Goal: Entertainment & Leisure: Browse casually

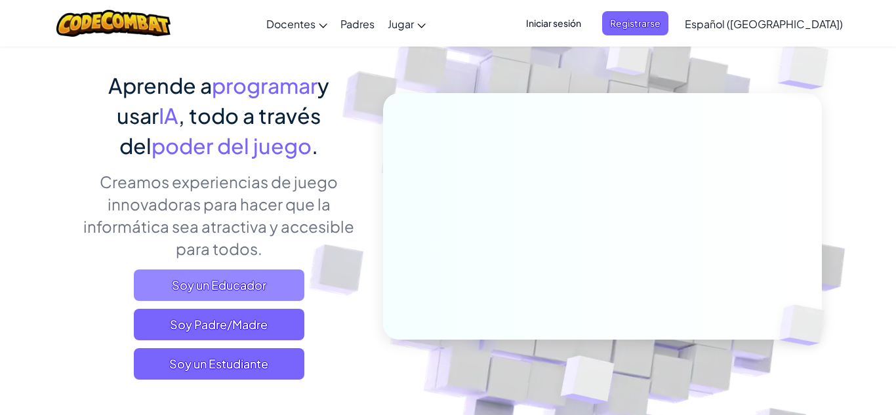
scroll to position [96, 0]
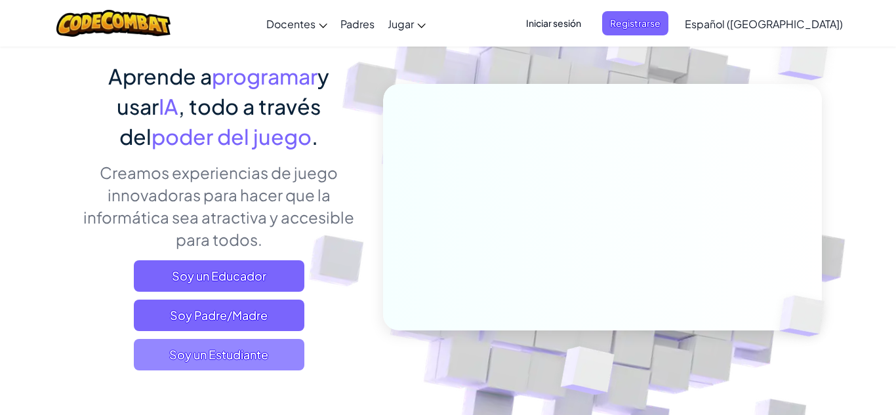
click at [218, 361] on span "Soy un Estudiante" at bounding box center [219, 354] width 170 height 31
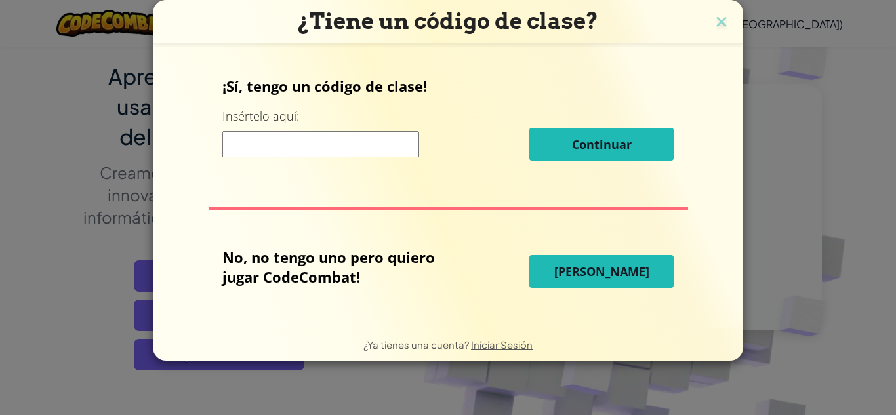
click at [618, 266] on span "[PERSON_NAME]" at bounding box center [601, 272] width 95 height 16
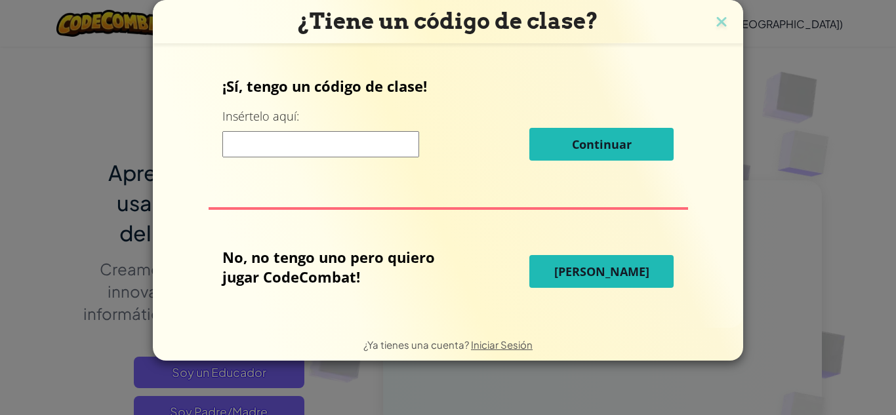
click at [612, 283] on button "[PERSON_NAME]" at bounding box center [601, 271] width 144 height 33
click at [612, 271] on span "[PERSON_NAME]" at bounding box center [601, 272] width 95 height 16
click at [731, 28] on h3 "¿Tiene un código de clase?" at bounding box center [448, 21] width 570 height 27
click at [722, 22] on img at bounding box center [721, 23] width 17 height 20
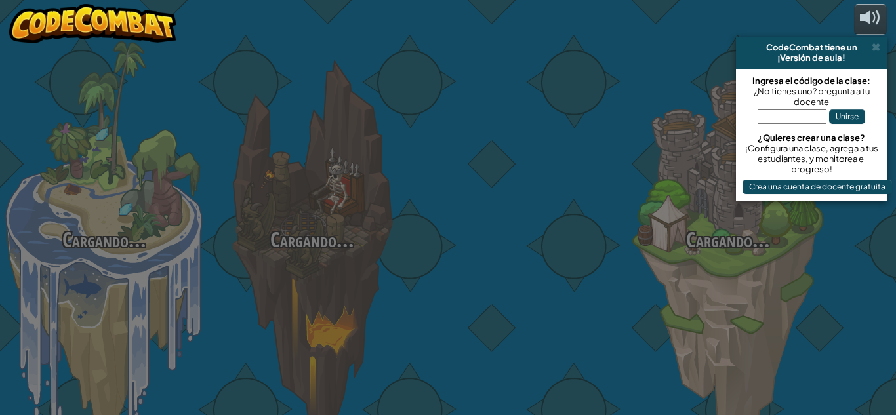
select select "es-419"
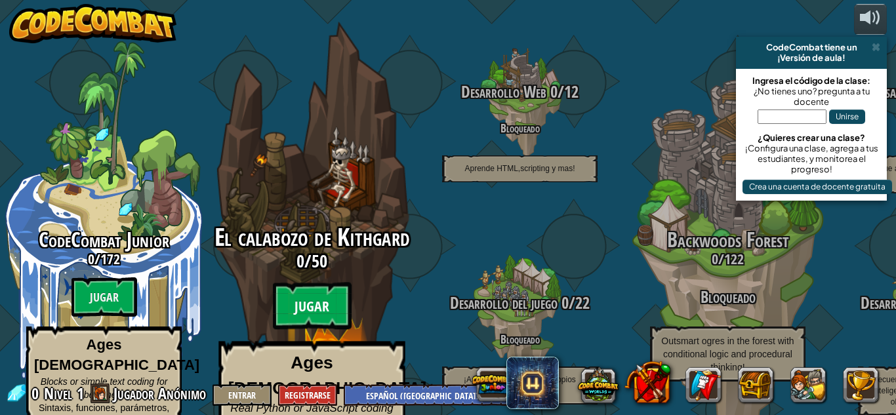
click at [306, 283] on btn "Jugar" at bounding box center [312, 306] width 79 height 47
select select "es-419"
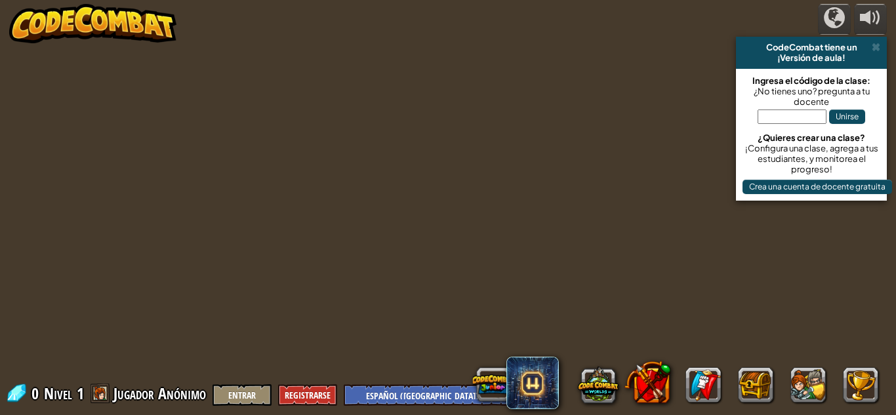
select select "es-419"
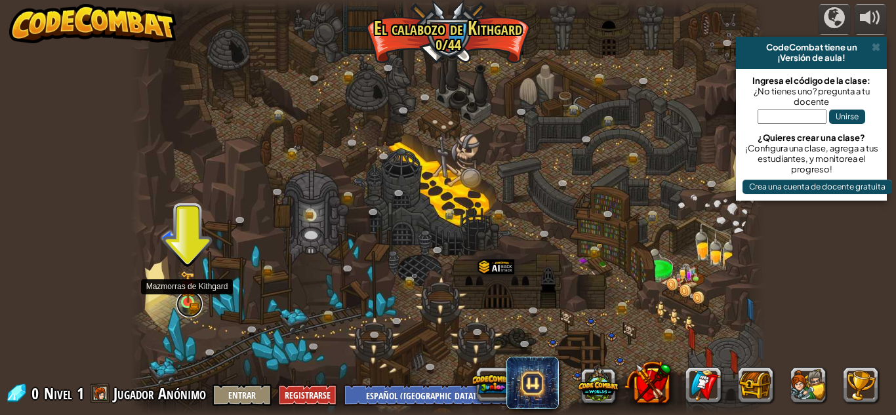
click at [191, 312] on link at bounding box center [189, 304] width 26 height 26
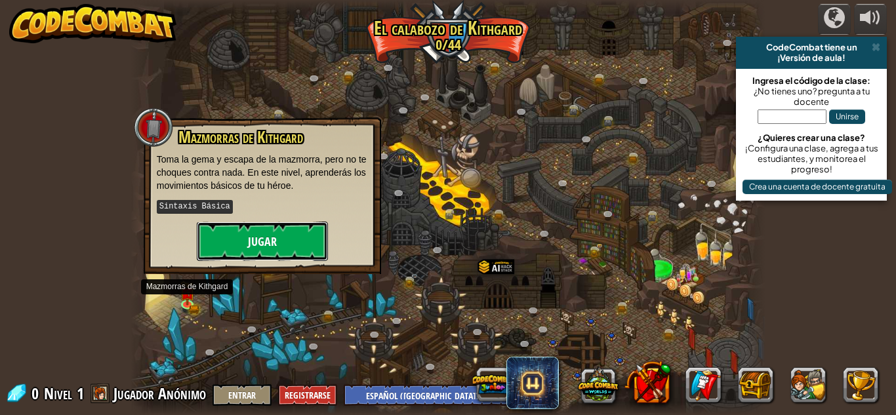
click at [245, 245] on button "Jugar" at bounding box center [262, 241] width 131 height 39
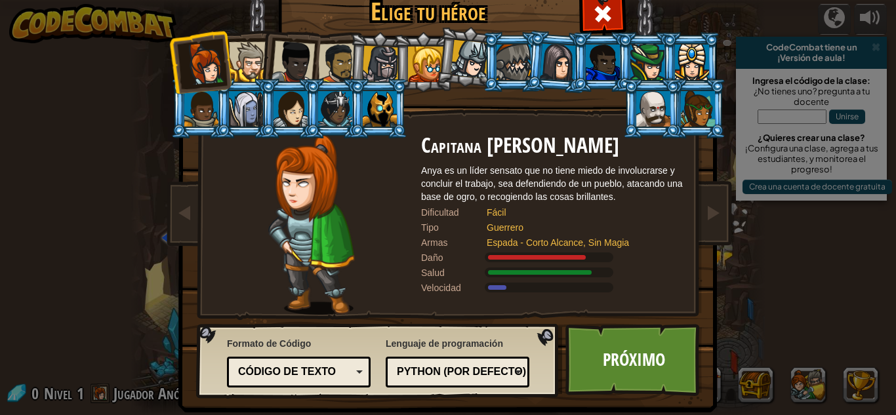
click at [249, 82] on li at bounding box center [244, 109] width 59 height 60
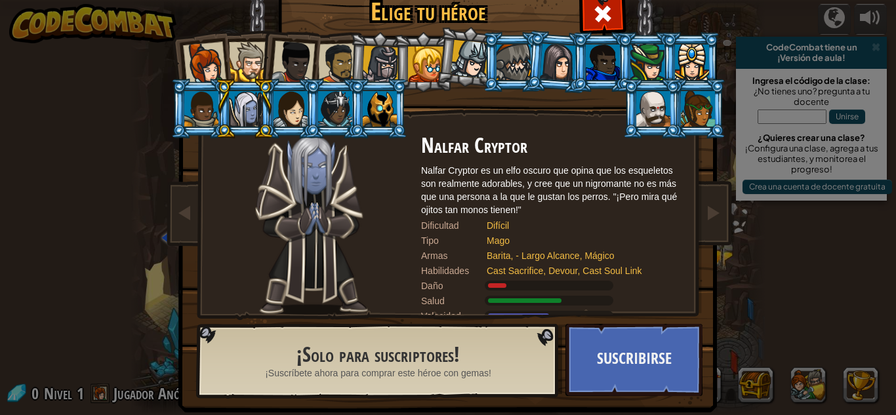
click at [199, 65] on div at bounding box center [204, 63] width 43 height 43
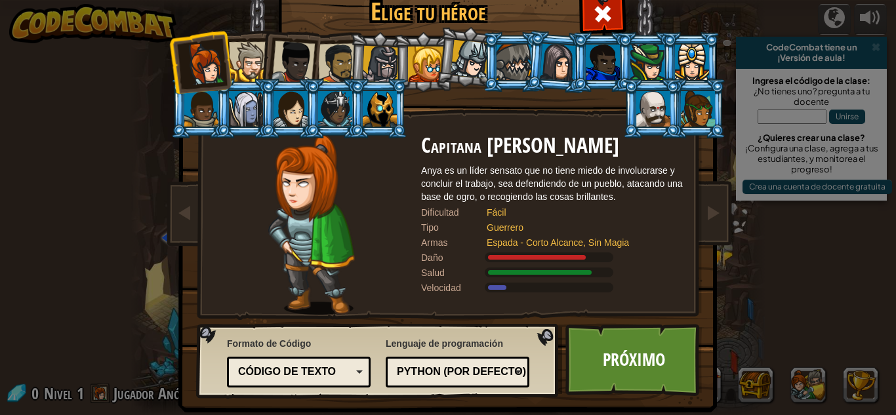
drag, startPoint x: 233, startPoint y: 58, endPoint x: 241, endPoint y: 61, distance: 9.1
click at [234, 59] on div at bounding box center [249, 62] width 40 height 40
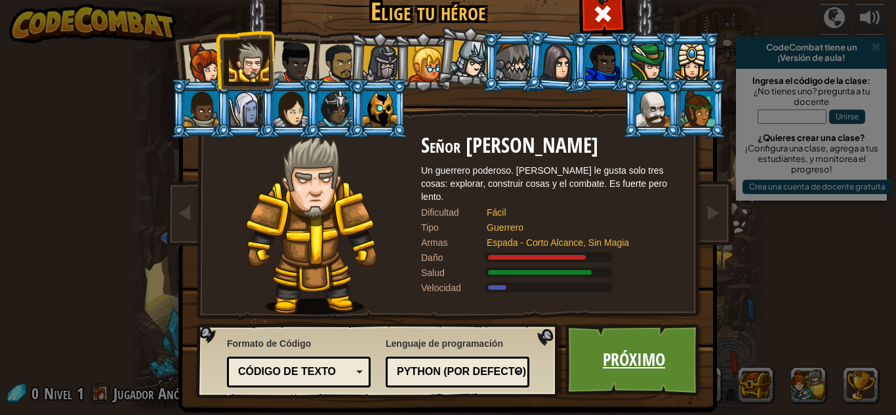
click at [641, 371] on link "Próximo" at bounding box center [633, 360] width 137 height 72
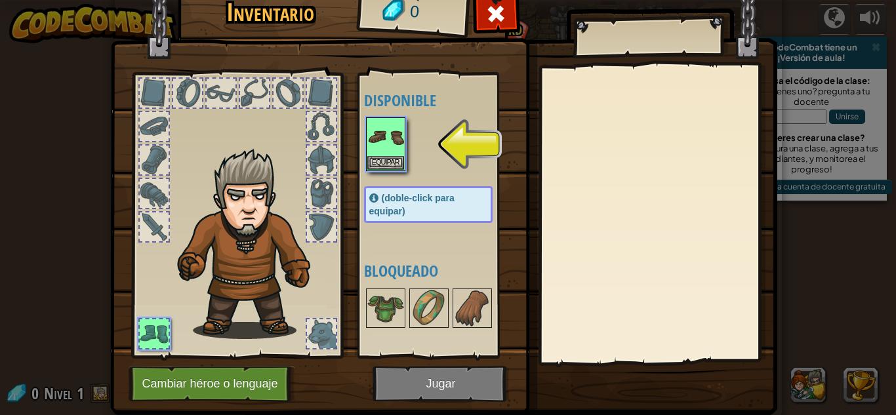
click at [451, 381] on img at bounding box center [443, 177] width 667 height 476
click at [384, 165] on button "Equipar" at bounding box center [385, 162] width 37 height 14
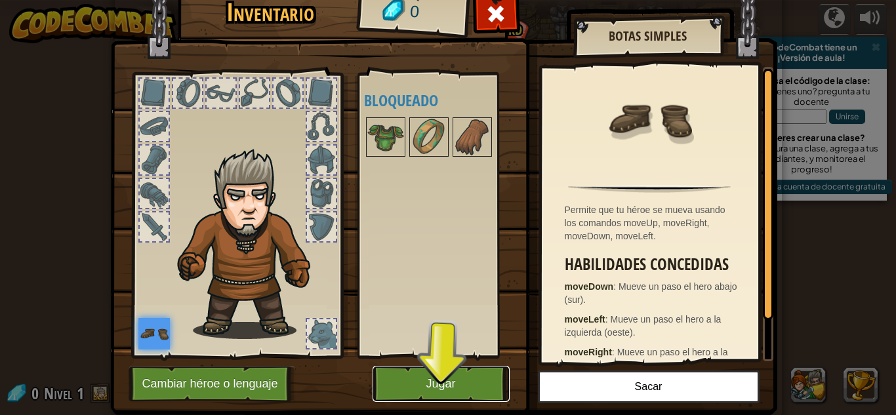
click at [459, 390] on button "Jugar" at bounding box center [440, 384] width 137 height 36
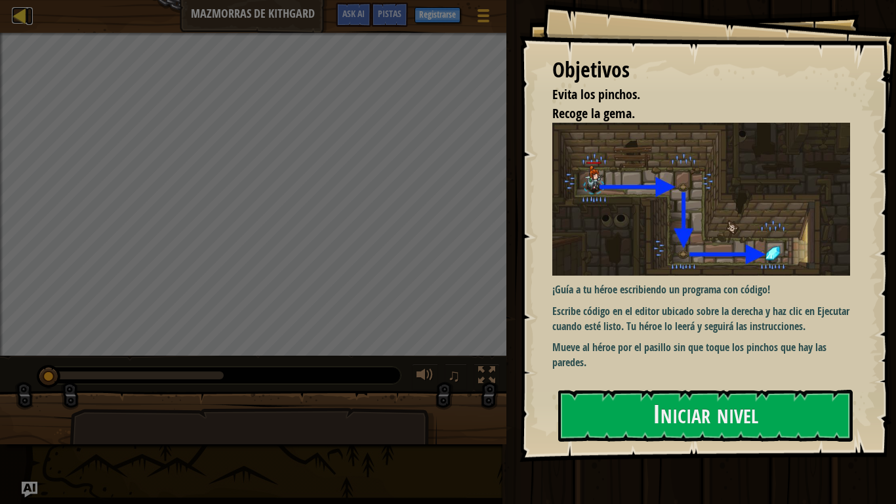
click at [12, 9] on div at bounding box center [20, 15] width 16 height 16
select select "es-419"
